Goal: Transaction & Acquisition: Purchase product/service

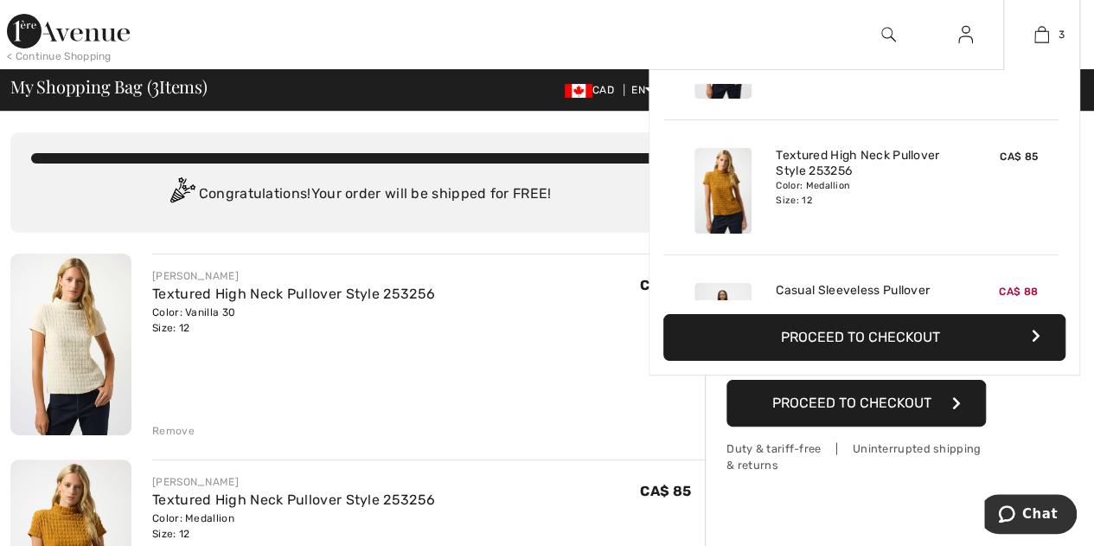
scroll to position [188, 0]
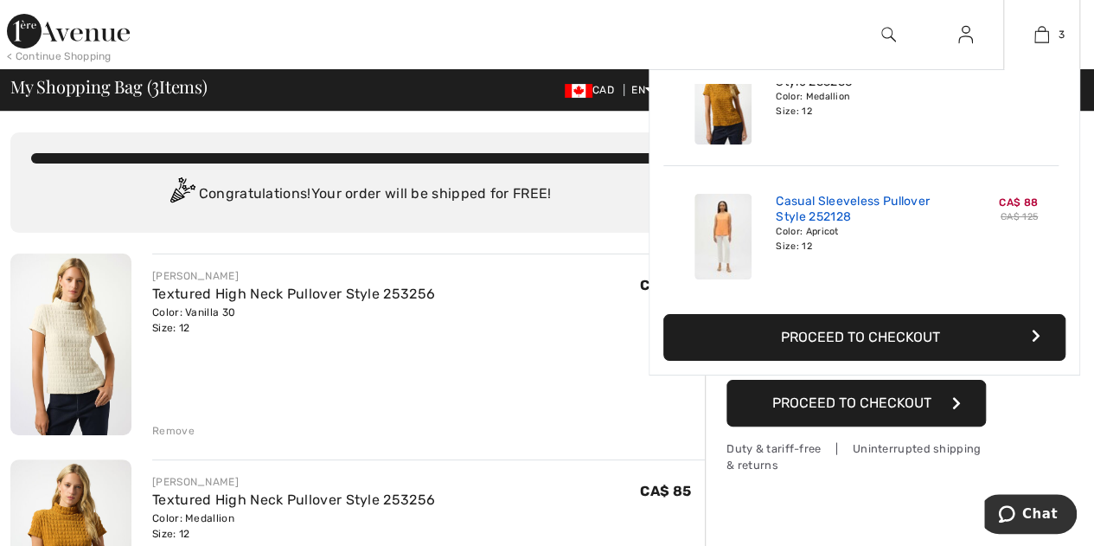
click at [851, 198] on link "Casual Sleeveless Pullover Style 252128" at bounding box center [861, 209] width 170 height 31
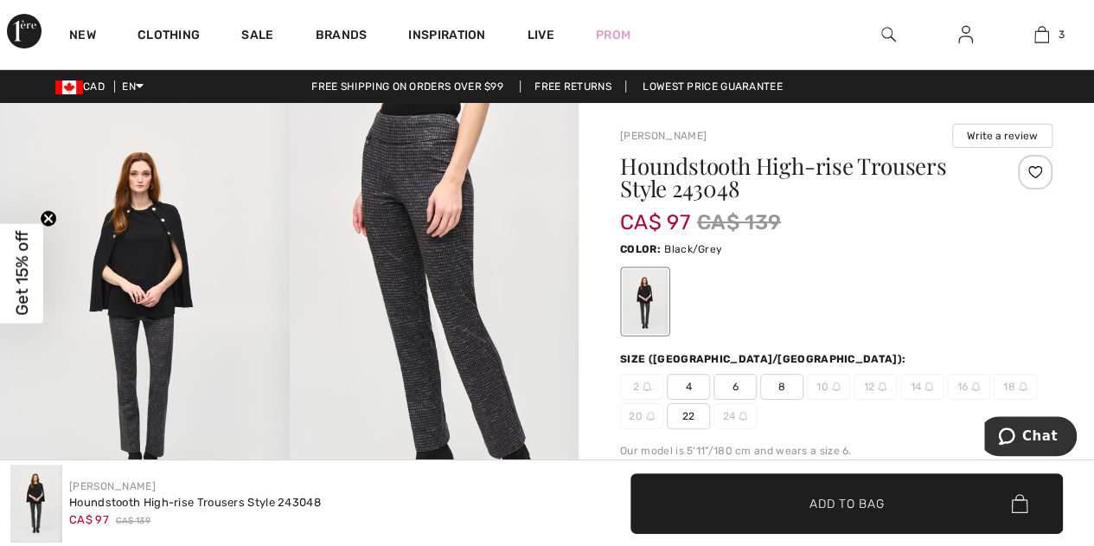
click at [409, 180] on img at bounding box center [435, 319] width 290 height 433
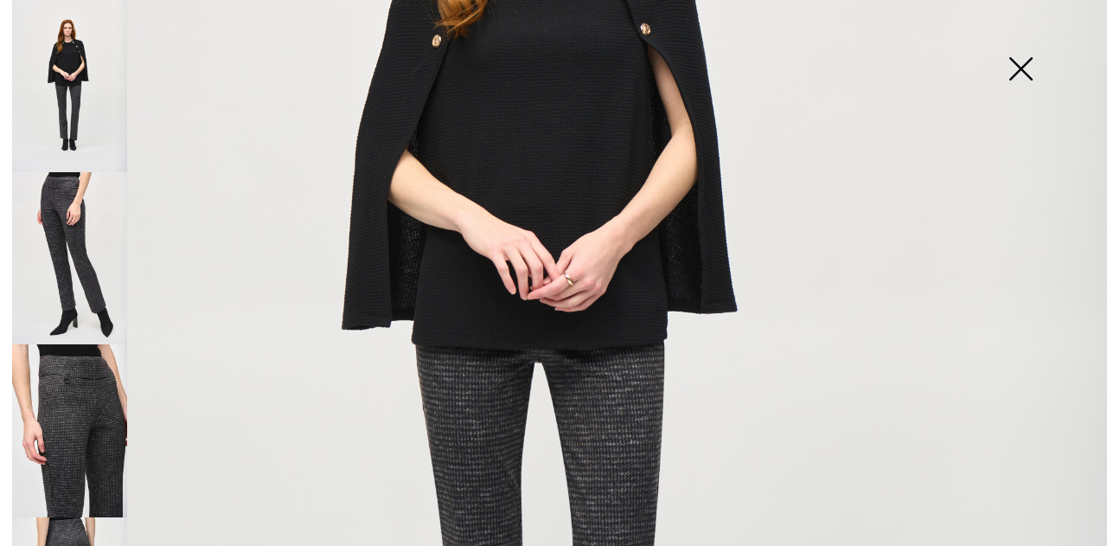
scroll to position [606, 0]
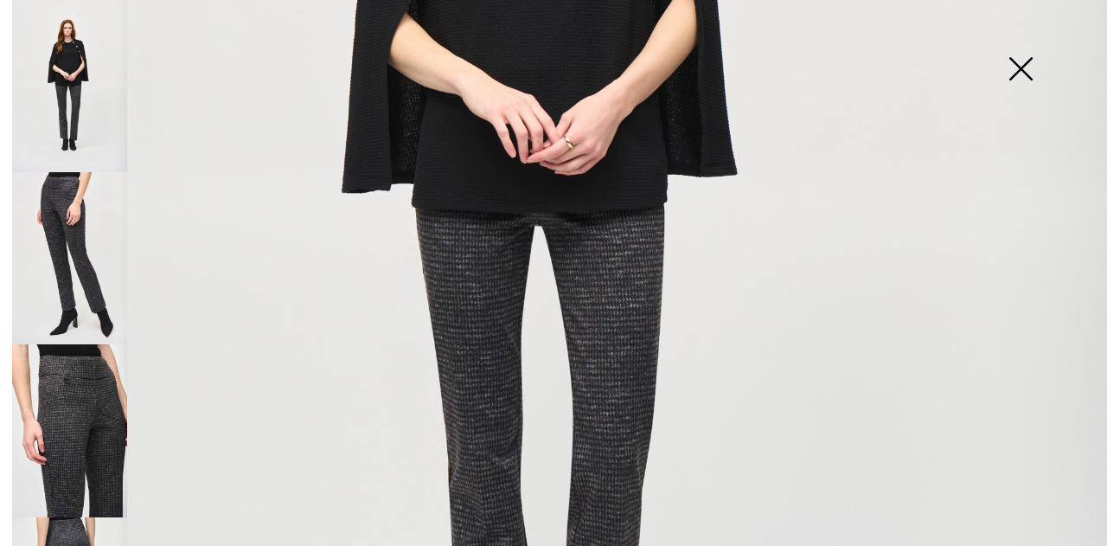
click at [99, 388] on img at bounding box center [69, 430] width 115 height 172
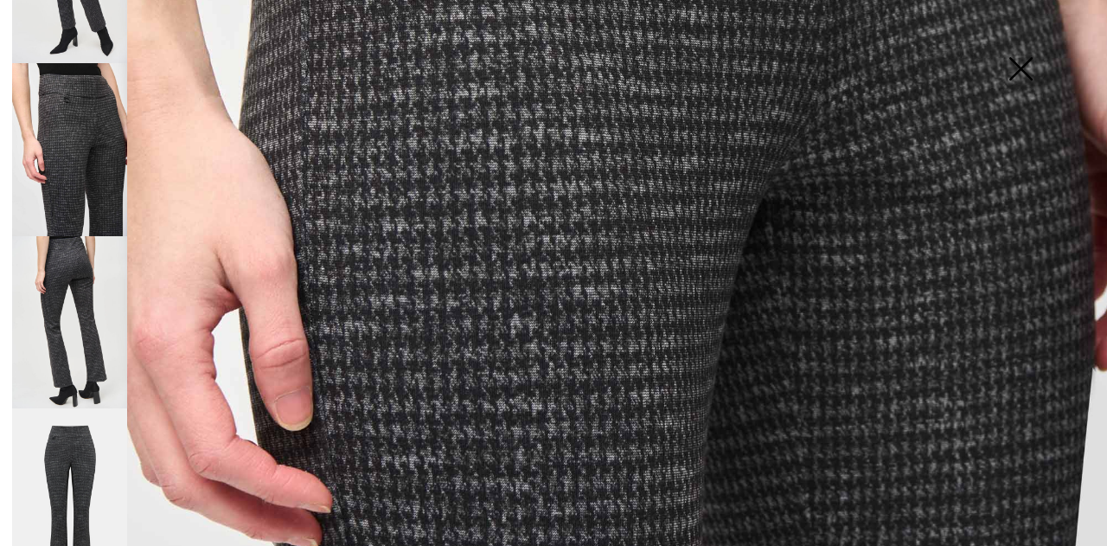
scroll to position [285, 0]
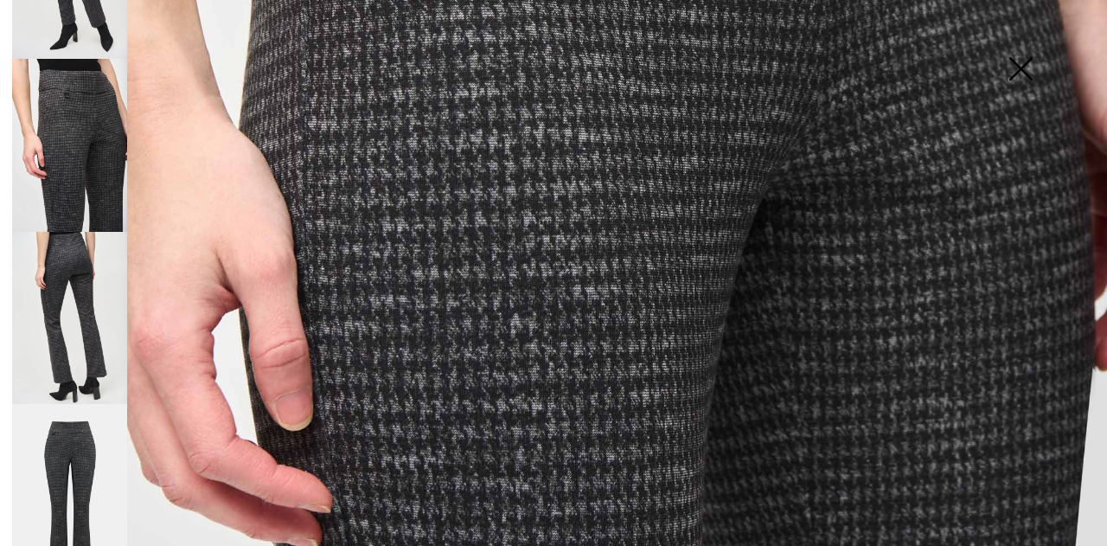
click at [78, 418] on img at bounding box center [69, 490] width 115 height 173
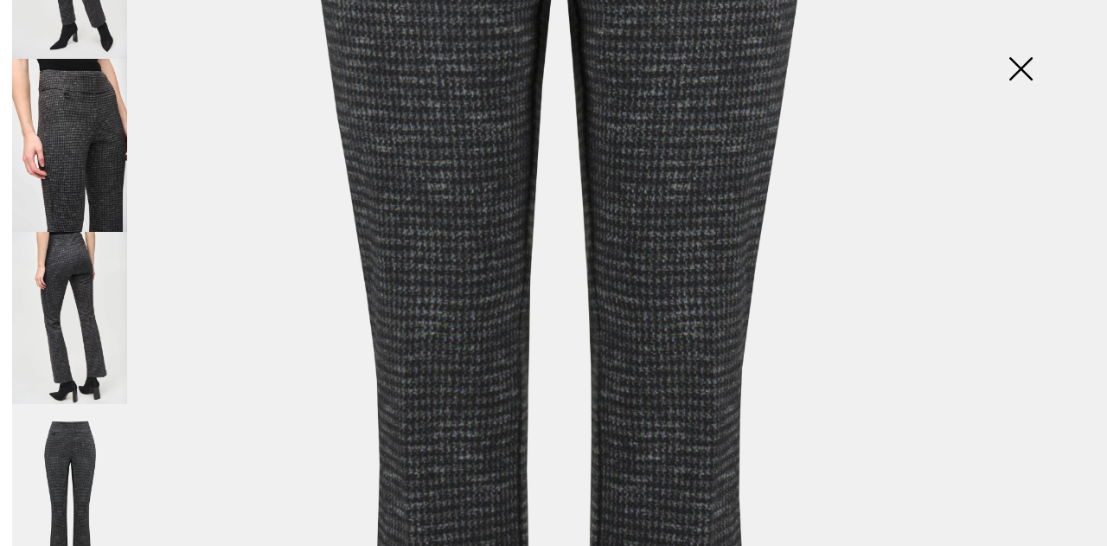
click at [87, 142] on img at bounding box center [69, 145] width 115 height 172
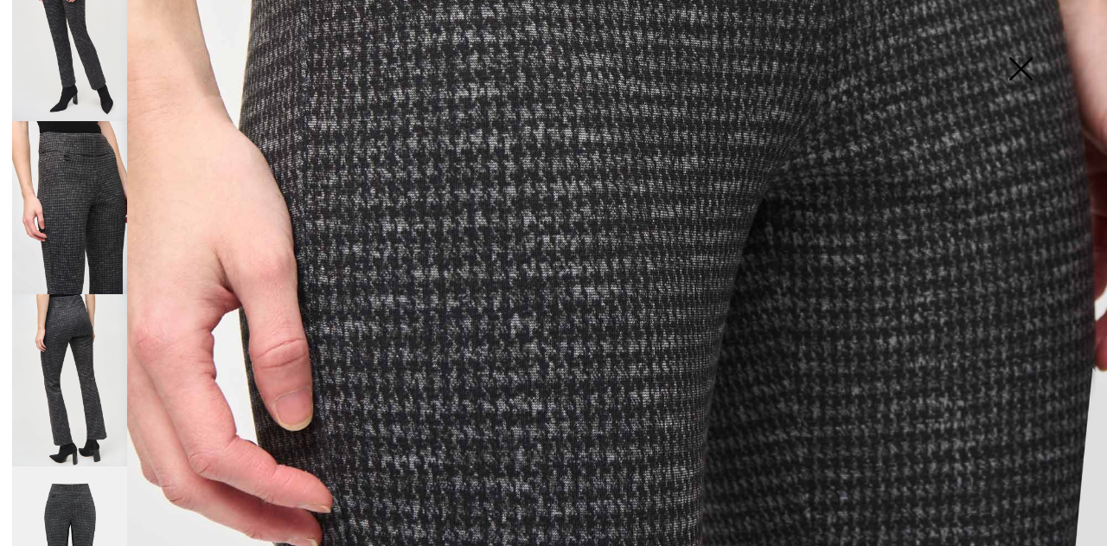
scroll to position [0, 0]
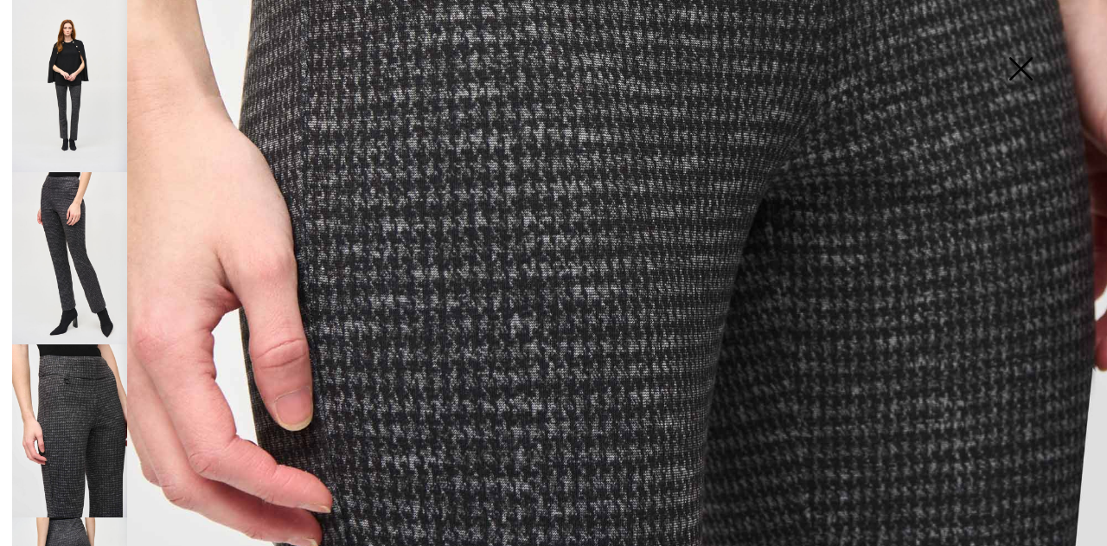
click at [74, 81] on img at bounding box center [69, 86] width 115 height 172
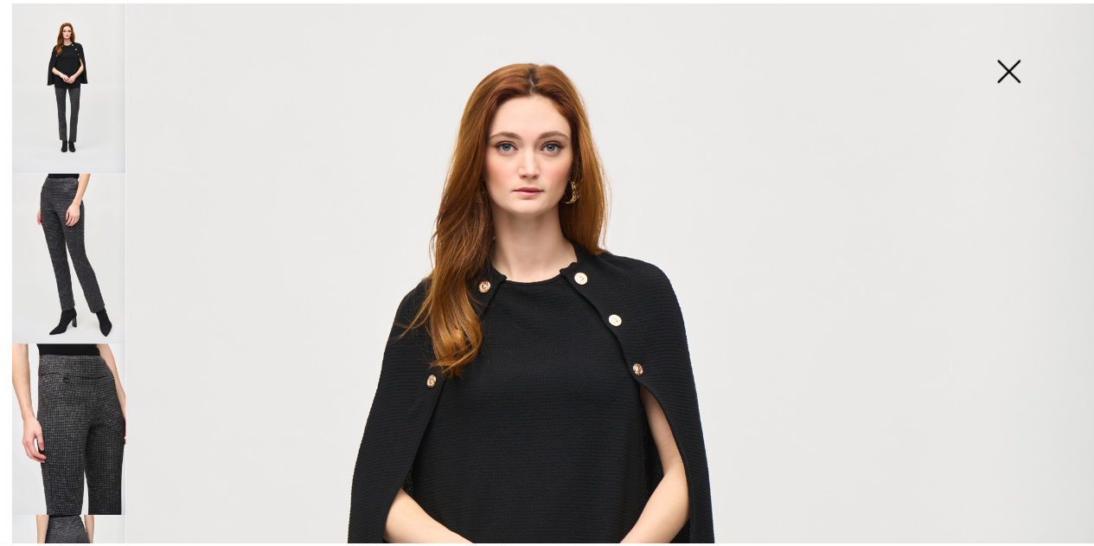
scroll to position [346, 0]
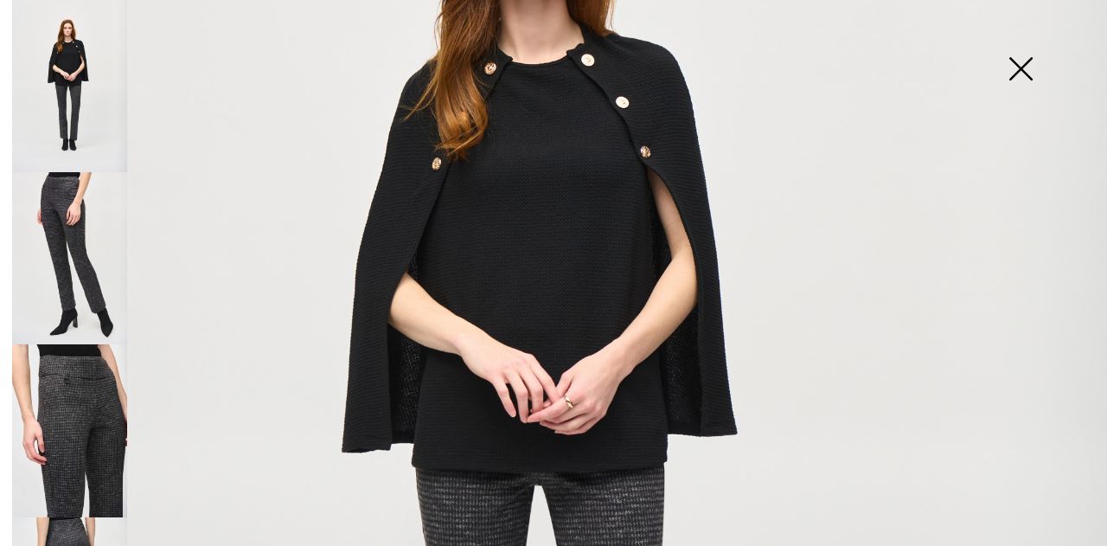
click at [1021, 58] on img at bounding box center [1021, 70] width 87 height 89
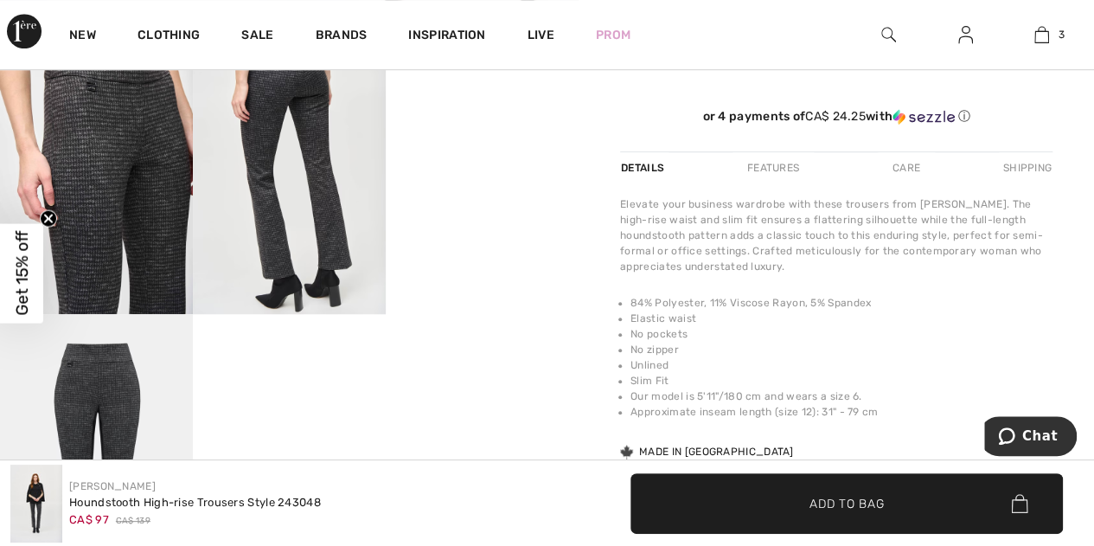
scroll to position [519, 0]
